Goal: Information Seeking & Learning: Learn about a topic

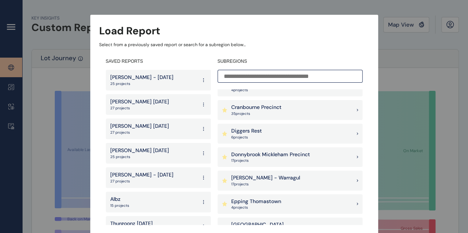
scroll to position [259, 0]
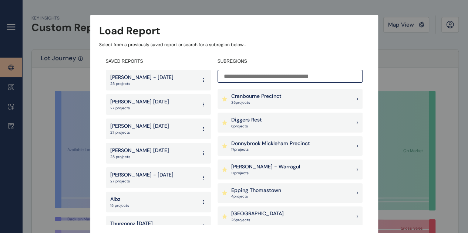
click at [265, 164] on p "[PERSON_NAME] - Warragul" at bounding box center [265, 166] width 69 height 7
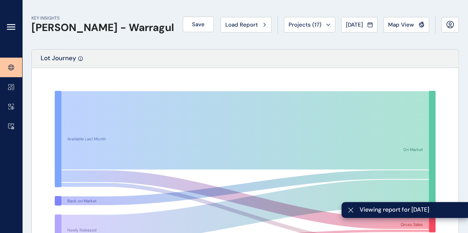
click at [361, 21] on button "[DATE]" at bounding box center [359, 25] width 36 height 16
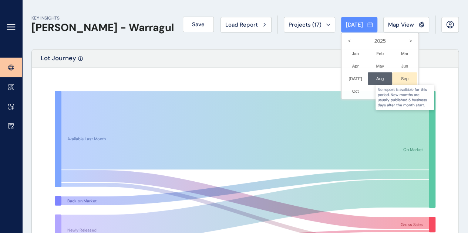
click at [394, 80] on div at bounding box center [404, 78] width 25 height 13
click at [400, 79] on div at bounding box center [404, 78] width 25 height 13
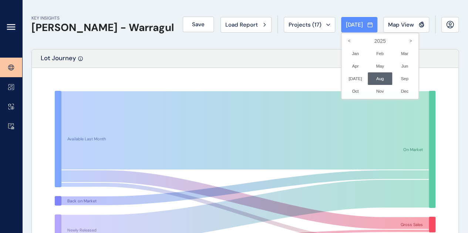
click at [367, 79] on li "Aug No report is available for this period. New months are usually published 5 …" at bounding box center [379, 78] width 25 height 13
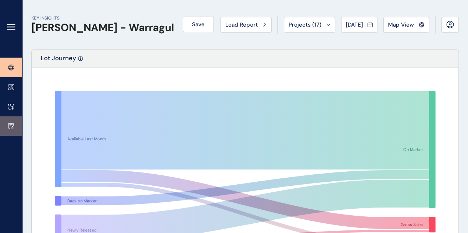
click at [14, 120] on link at bounding box center [11, 126] width 22 height 20
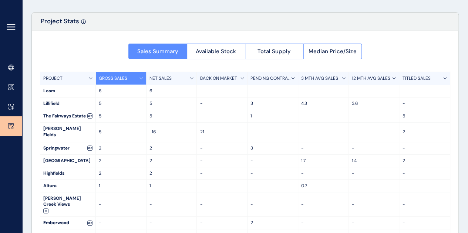
scroll to position [22, 0]
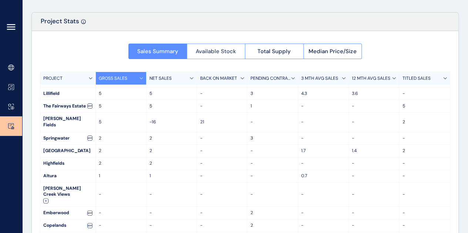
click at [218, 51] on span "Available Stock" at bounding box center [216, 51] width 40 height 7
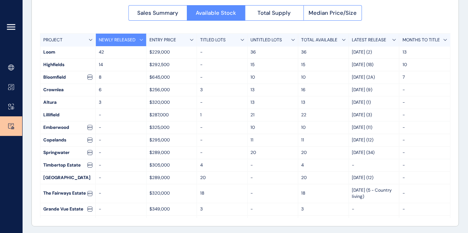
scroll to position [77, 0]
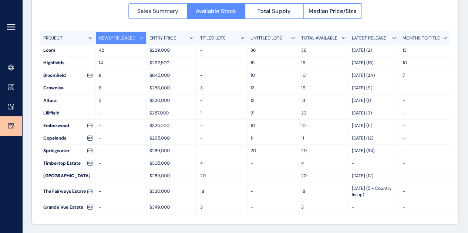
click at [165, 10] on span "Sales Summary" at bounding box center [157, 10] width 41 height 7
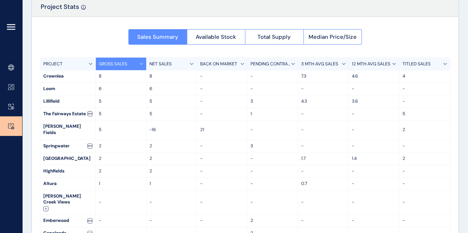
scroll to position [40, 0]
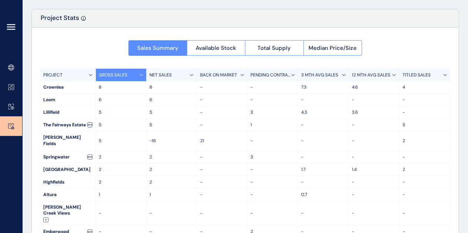
click at [222, 37] on div "Sales Summary Available Stock Total Supply Median Price/Size" at bounding box center [244, 46] width 233 height 20
click at [222, 40] on button "Available Stock" at bounding box center [216, 48] width 58 height 16
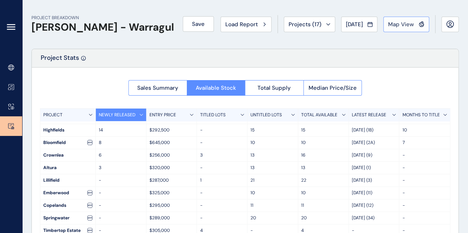
scroll to position [0, 0]
click at [403, 25] on span "Map View" at bounding box center [401, 24] width 26 height 7
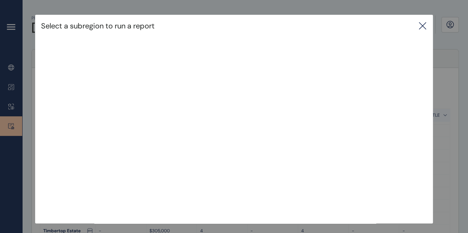
click at [422, 24] on icon at bounding box center [422, 25] width 9 height 9
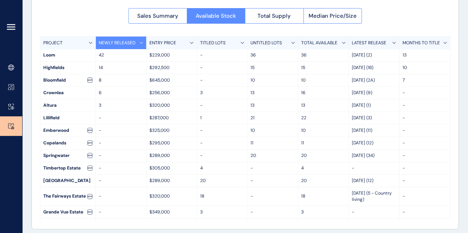
scroll to position [77, 0]
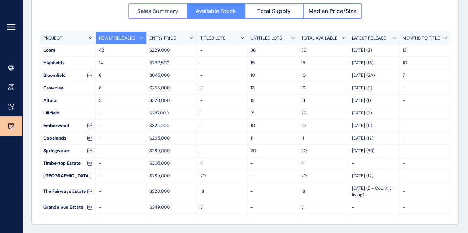
click at [154, 13] on span "Sales Summary" at bounding box center [157, 10] width 41 height 7
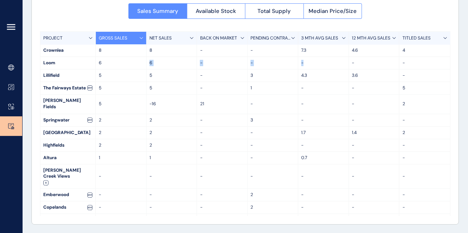
drag, startPoint x: 148, startPoint y: 64, endPoint x: 377, endPoint y: 60, distance: 228.5
click at [356, 60] on div "Loom 6 6 - - - - -" at bounding box center [244, 63] width 409 height 13
drag, startPoint x: 402, startPoint y: 60, endPoint x: 28, endPoint y: 61, distance: 373.7
click at [28, 61] on div "PROJECT BREAKDOWN [PERSON_NAME] - Warragul Save Load Report Projects ( 17 ) [DA…" at bounding box center [244, 78] width 445 height 311
click at [103, 65] on p "6" at bounding box center [121, 63] width 44 height 6
